Goal: Information Seeking & Learning: Learn about a topic

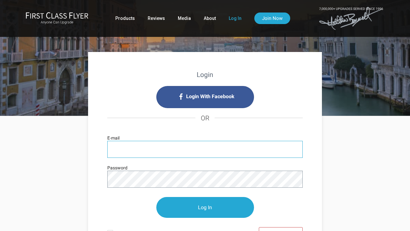
type input "[EMAIL_ADDRESS][DOMAIN_NAME]"
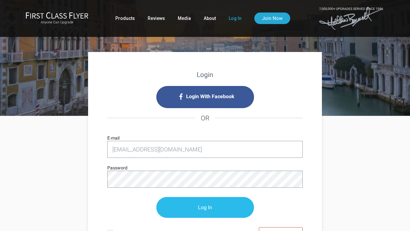
click at [206, 206] on input "Log In" at bounding box center [205, 207] width 98 height 21
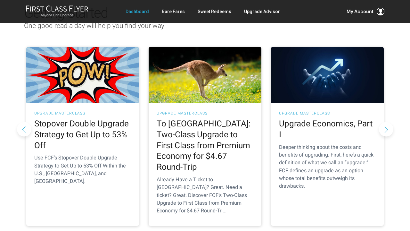
scroll to position [79, 0]
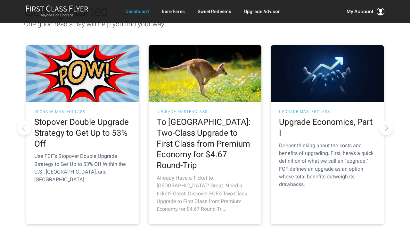
click at [188, 120] on h2 "To [GEOGRAPHIC_DATA]: Two-Class Upgrade to First Class from Premium Economy for…" at bounding box center [205, 144] width 97 height 54
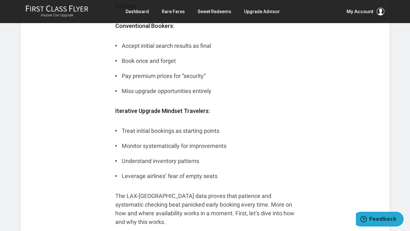
scroll to position [1402, 0]
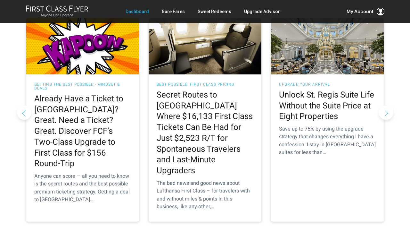
scroll to position [641, 0]
